Goal: Information Seeking & Learning: Understand process/instructions

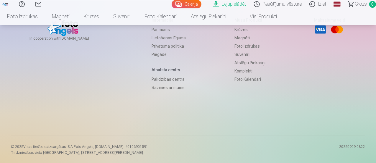
scroll to position [64, 0]
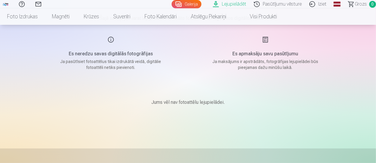
click at [183, 103] on p "Jums vēl nav fotoattēlu lejupielādei." at bounding box center [188, 102] width 74 height 7
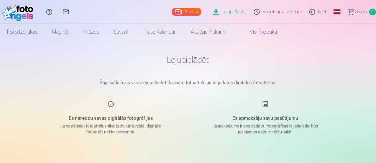
click at [172, 12] on link "Galerija" at bounding box center [187, 12] width 30 height 8
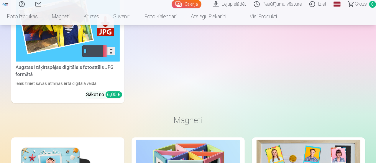
scroll to position [709, 0]
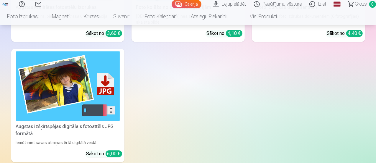
click at [30, 4] on link "Palīdzības centrs" at bounding box center [22, 4] width 17 height 8
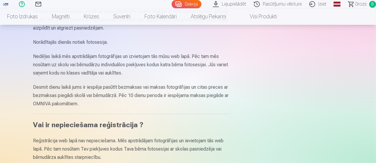
scroll to position [236, 0]
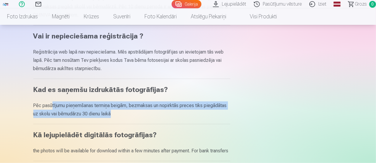
drag, startPoint x: 52, startPoint y: 105, endPoint x: 138, endPoint y: 118, distance: 87.8
click at [138, 118] on div "Pēc pasūtījumu pieņemšanas termiņa beigām, bezmaksas un nopirktās preces tiks p…" at bounding box center [131, 112] width 197 height 23
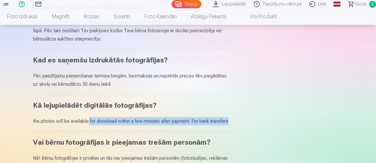
drag, startPoint x: 89, startPoint y: 124, endPoint x: 158, endPoint y: 134, distance: 69.6
click at [158, 131] on div "the photos will be available for download within a few minutes after payment. F…" at bounding box center [131, 124] width 197 height 14
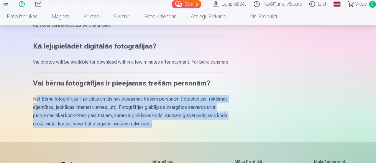
drag, startPoint x: 36, startPoint y: 105, endPoint x: 176, endPoint y: 143, distance: 145.2
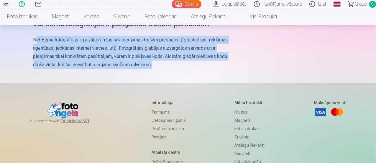
scroll to position [474, 0]
